Goal: Task Accomplishment & Management: Manage account settings

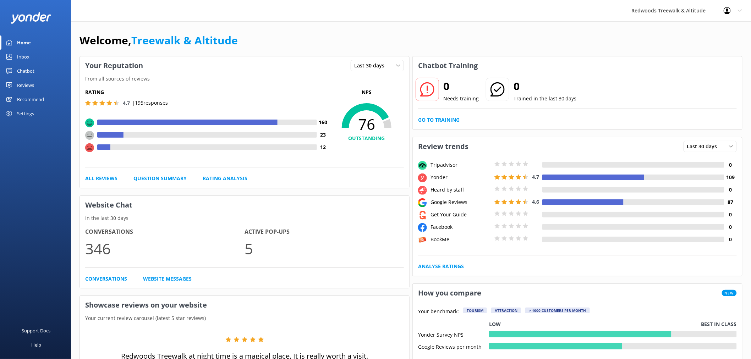
click at [31, 60] on link "Inbox" at bounding box center [35, 57] width 71 height 14
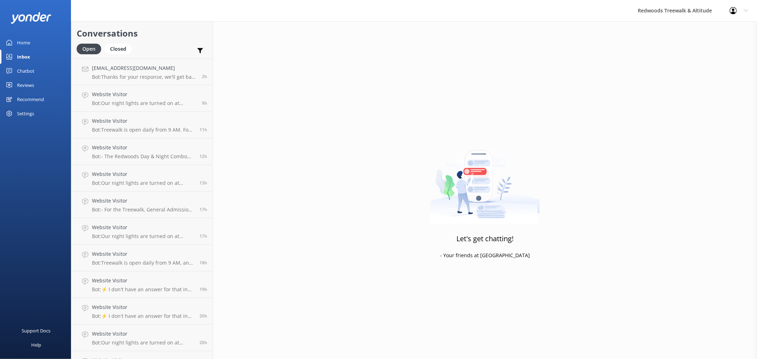
click at [37, 95] on div "Recommend" at bounding box center [30, 99] width 27 height 14
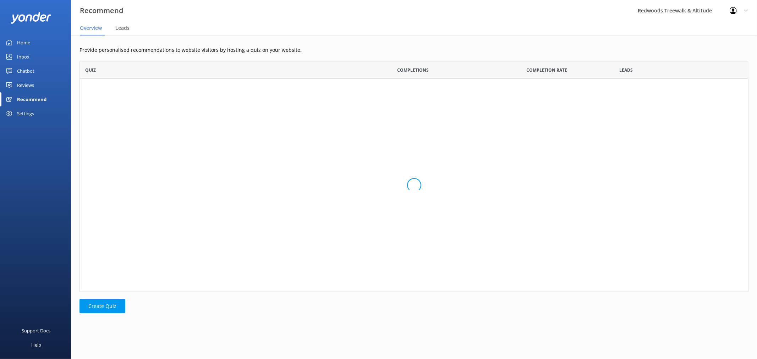
scroll to position [225, 663]
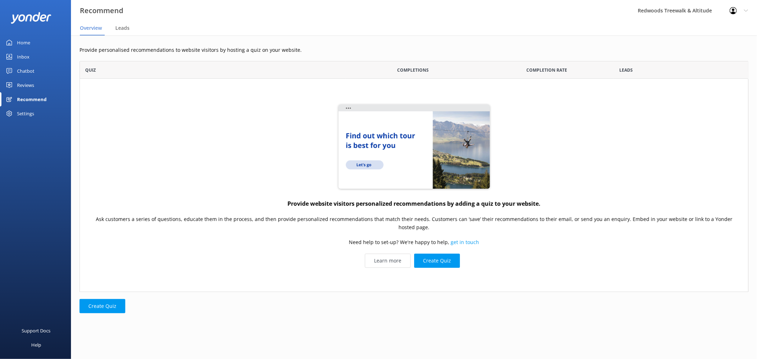
click at [35, 83] on link "Reviews" at bounding box center [35, 85] width 71 height 14
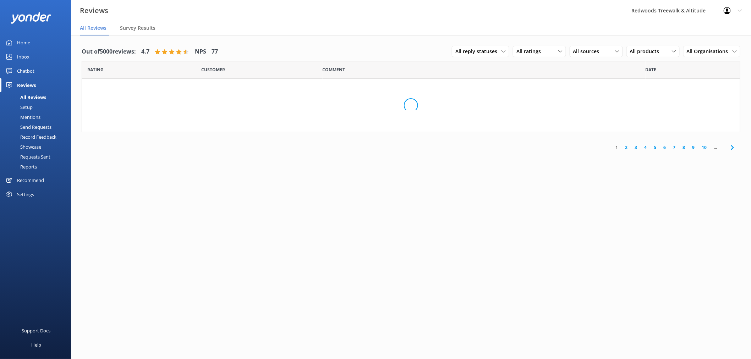
click at [35, 64] on link "Chatbot" at bounding box center [35, 71] width 71 height 14
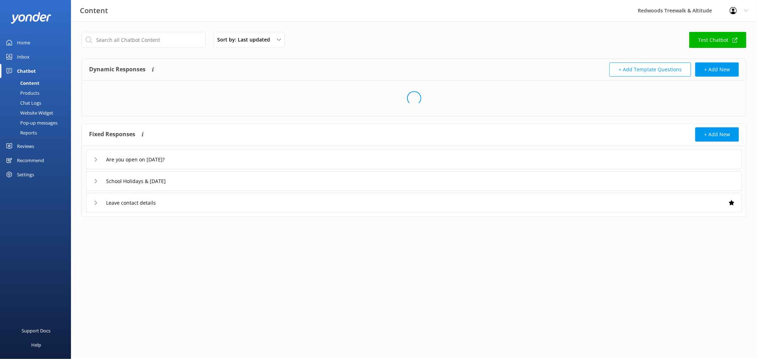
click at [41, 122] on div "Pop-up messages" at bounding box center [30, 123] width 53 height 10
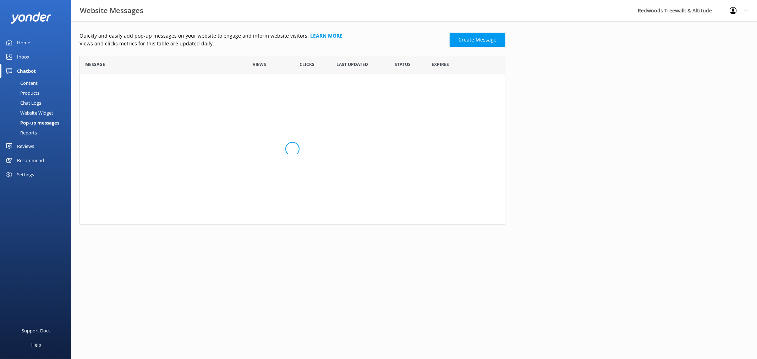
scroll to position [162, 420]
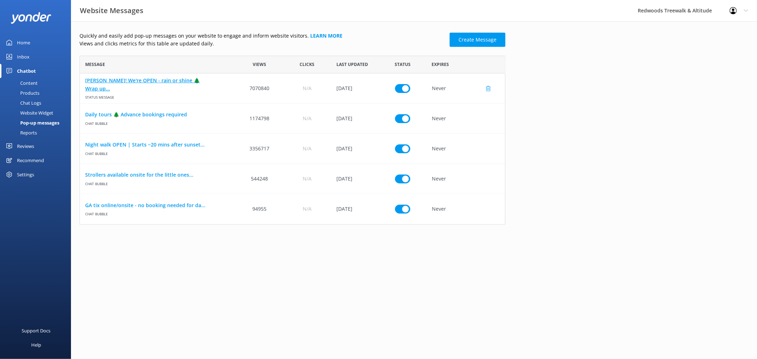
click at [101, 82] on link "[PERSON_NAME]! We're OPEN - rain or shine 🌲 Wrap up..." at bounding box center [157, 85] width 145 height 16
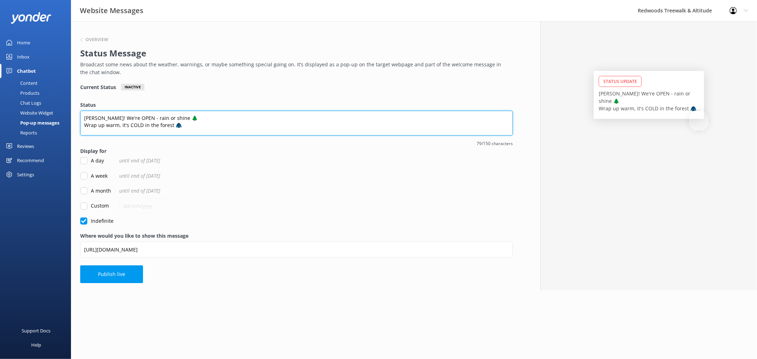
click at [170, 124] on textarea "[PERSON_NAME]! We're OPEN - rain or shine 🌲 Wrap up warm, it's COLD in the fore…" at bounding box center [296, 123] width 432 height 25
type textarea "[PERSON_NAME]! We're OPEN - rain or shine 🌲"
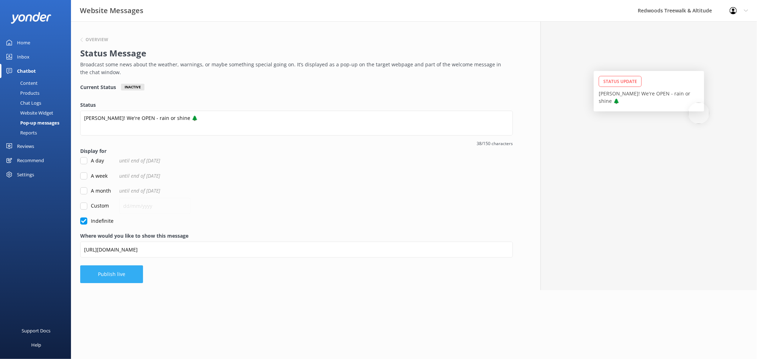
click at [129, 277] on button "Publish live" at bounding box center [111, 274] width 63 height 18
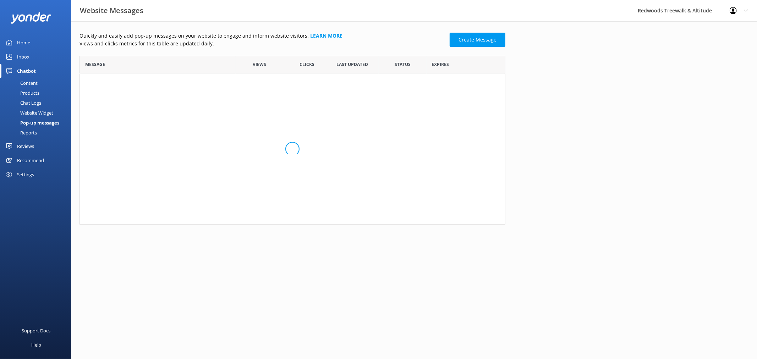
scroll to position [162, 420]
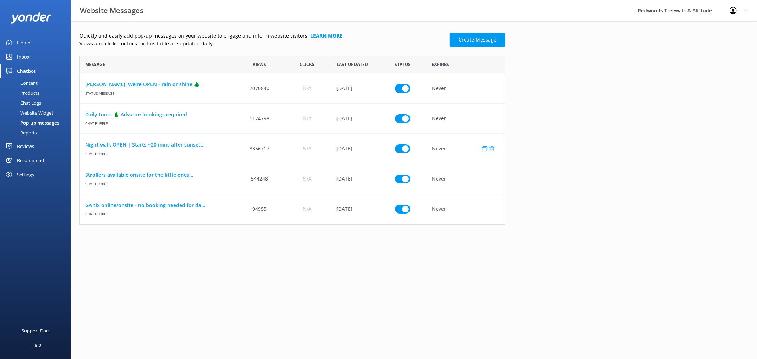
click at [136, 144] on link "Night walk OPEN | Starts ~20 mins after sunset..." at bounding box center [157, 145] width 145 height 8
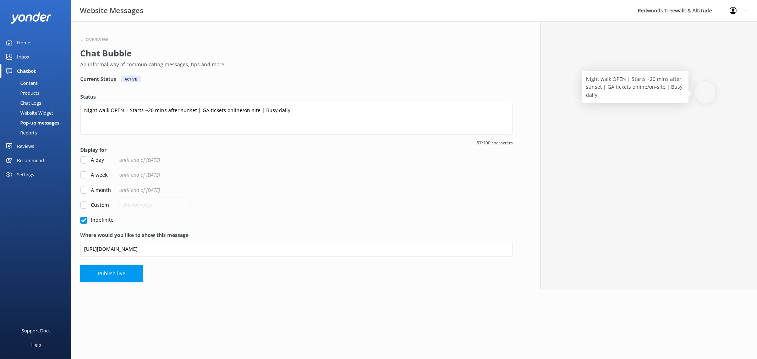
click at [20, 56] on div "Inbox" at bounding box center [23, 57] width 12 height 14
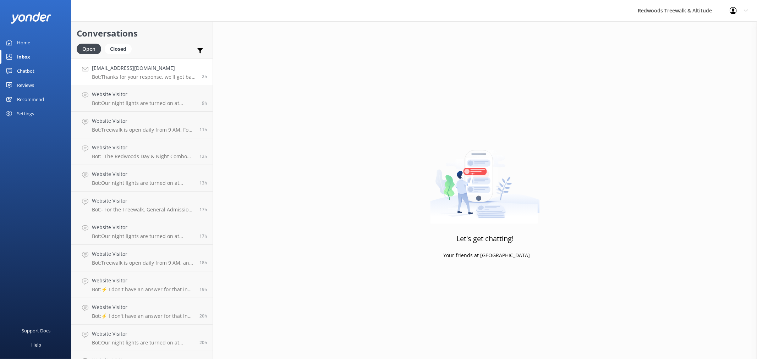
click at [117, 67] on h4 "[EMAIL_ADDRESS][DOMAIN_NAME]" at bounding box center [144, 68] width 105 height 8
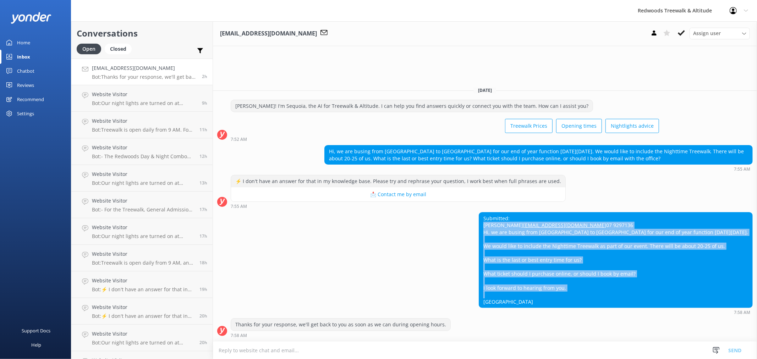
drag, startPoint x: 530, startPoint y: 302, endPoint x: 511, endPoint y: 214, distance: 90.2
click at [511, 214] on div "Submitted: [PERSON_NAME] [PERSON_NAME][EMAIL_ADDRESS][DOMAIN_NAME] 07 9297136 H…" at bounding box center [615, 259] width 273 height 95
copy div "[PERSON_NAME] [PERSON_NAME][EMAIL_ADDRESS][DOMAIN_NAME] 07 9297136 Hi, we are b…"
click at [493, 288] on div "Submitted: [PERSON_NAME] [PERSON_NAME][EMAIL_ADDRESS][DOMAIN_NAME] 07 9297136 H…" at bounding box center [485, 263] width 544 height 103
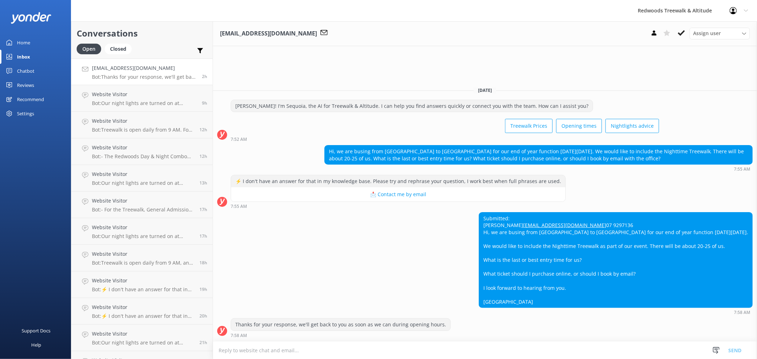
click at [535, 212] on div "Submitted: [PERSON_NAME] [PERSON_NAME][EMAIL_ADDRESS][DOMAIN_NAME] 07 9297136 H…" at bounding box center [615, 259] width 273 height 95
copy div "[PERSON_NAME]"
click at [132, 104] on p "Bot: Our night lights are turned on at sunset, and the night walk starts 20 min…" at bounding box center [144, 103] width 105 height 6
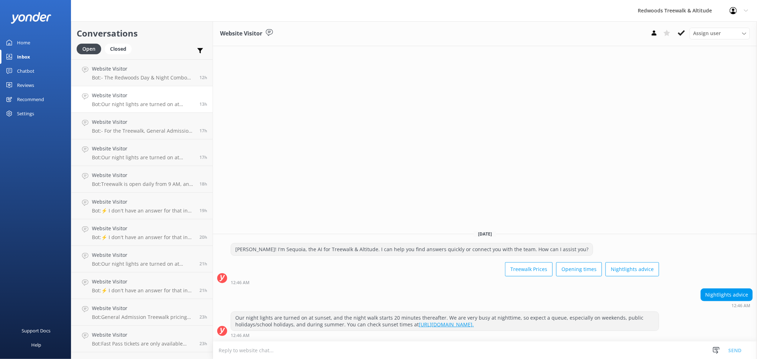
scroll to position [118, 0]
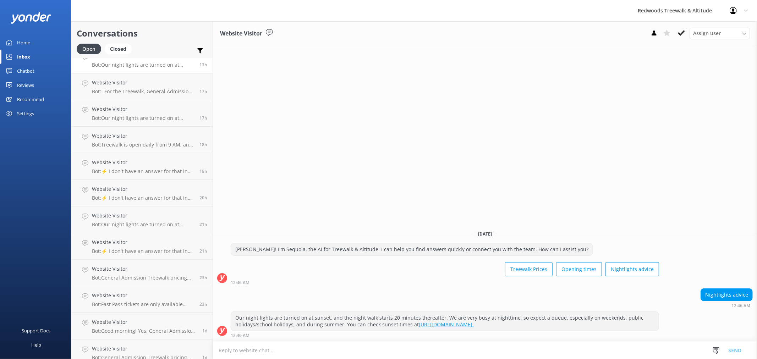
click at [161, 170] on p "Bot: ⚡ I don't have an answer for that in my knowledge base. Please try and rep…" at bounding box center [143, 171] width 102 height 6
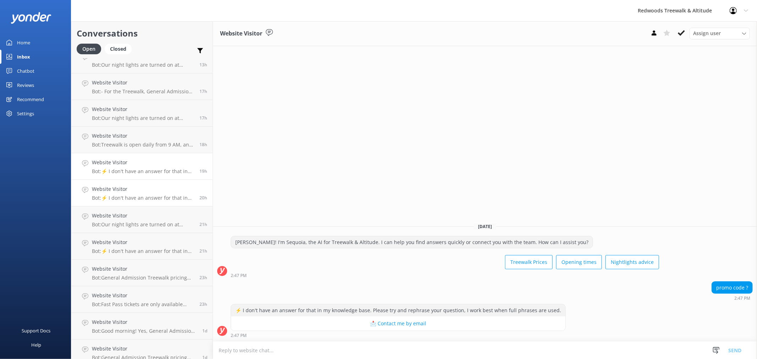
click at [146, 194] on div "Website Visitor Bot: ⚡ I don't have an answer for that in my knowledge base. Pl…" at bounding box center [143, 193] width 102 height 16
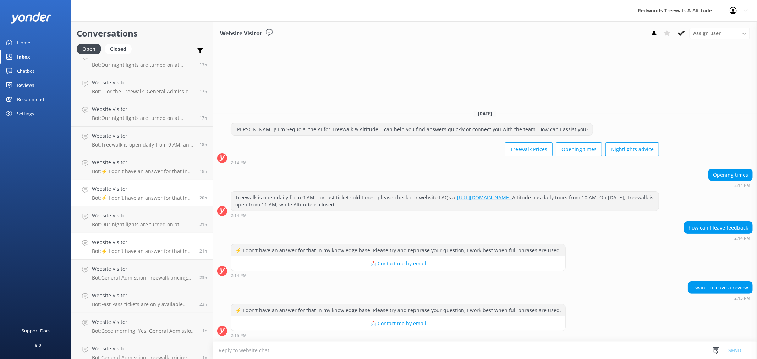
click at [131, 247] on div "Website Visitor Bot: ⚡ I don't have an answer for that in my knowledge base. Pl…" at bounding box center [143, 246] width 102 height 16
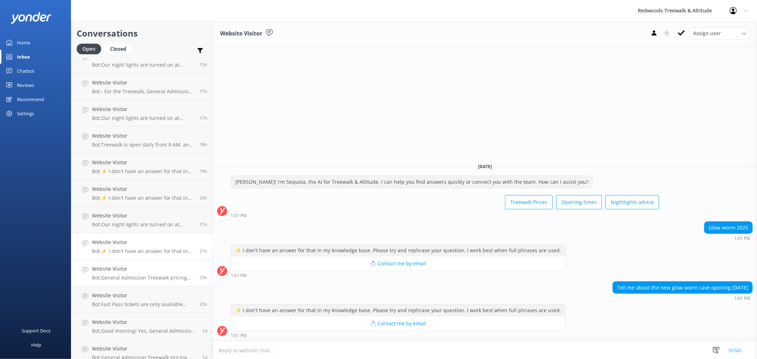
click at [163, 270] on h4 "Website Visitor" at bounding box center [143, 269] width 102 height 8
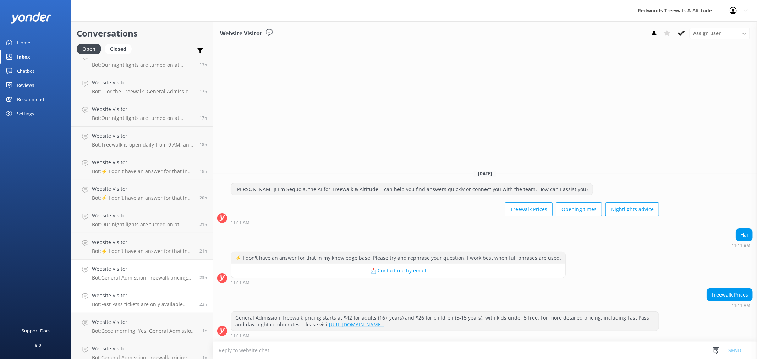
click at [157, 297] on h4 "Website Visitor" at bounding box center [143, 296] width 102 height 8
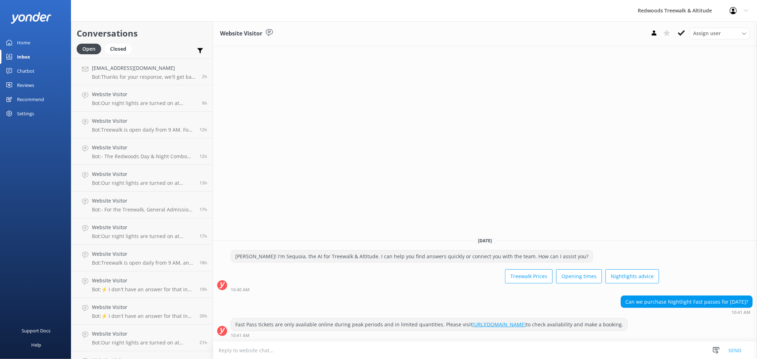
click at [22, 42] on div "Home" at bounding box center [23, 42] width 13 height 14
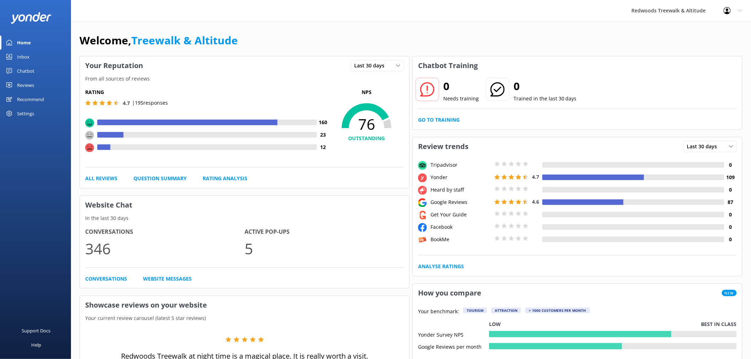
click at [47, 237] on div "Support Docs Help" at bounding box center [35, 268] width 71 height 179
click at [88, 177] on link "All Reviews" at bounding box center [101, 179] width 32 height 8
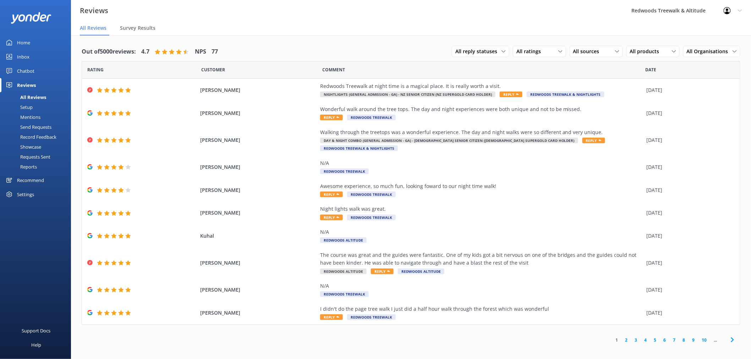
click at [44, 70] on link "Chatbot" at bounding box center [35, 71] width 71 height 14
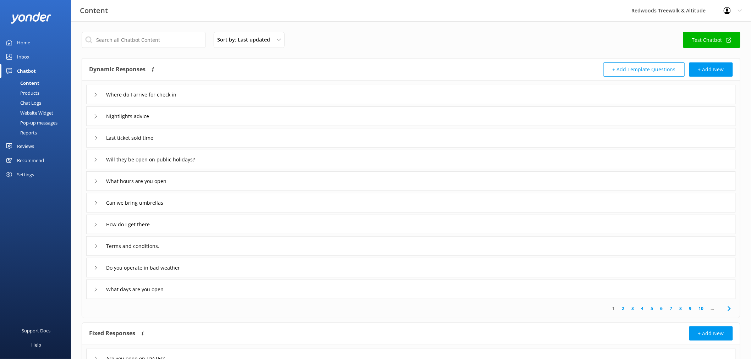
click at [57, 41] on link "Home" at bounding box center [35, 42] width 71 height 14
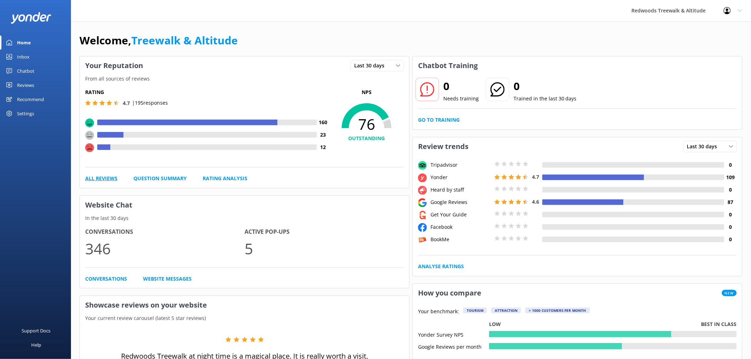
click at [107, 177] on link "All Reviews" at bounding box center [101, 179] width 32 height 8
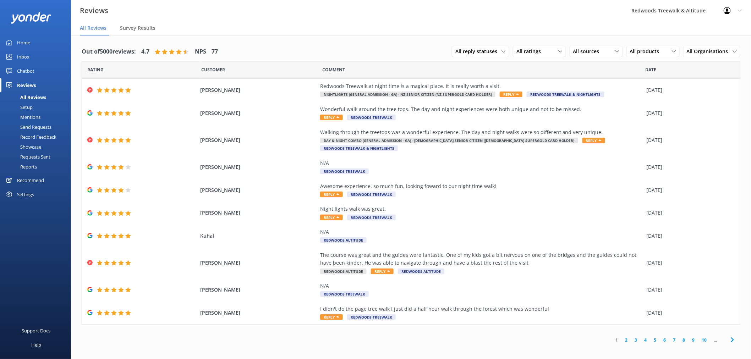
click at [43, 56] on link "Inbox" at bounding box center [35, 57] width 71 height 14
